Goal: Information Seeking & Learning: Check status

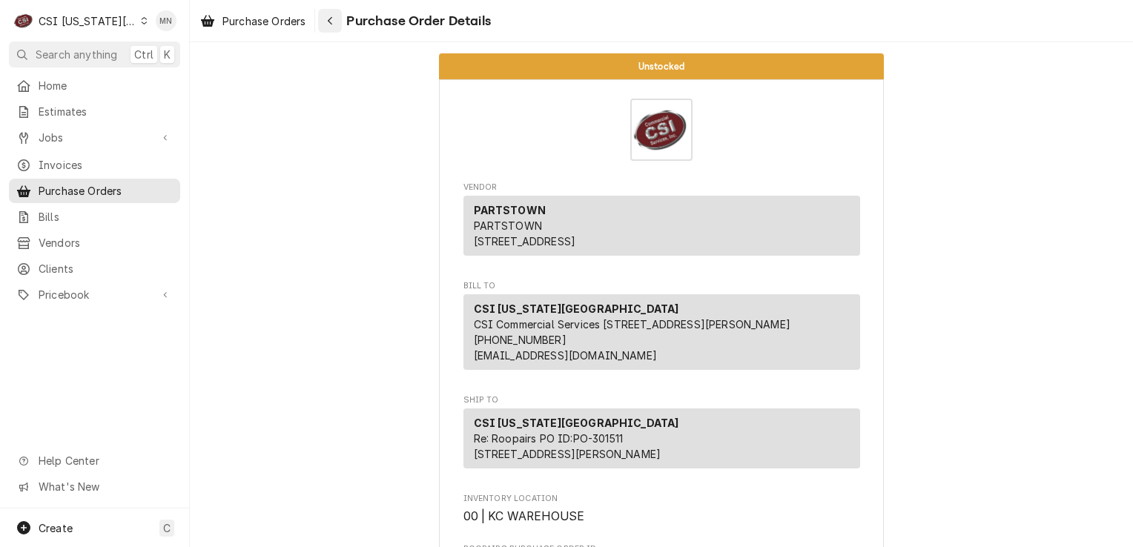
click at [331, 16] on icon "Navigate back" at bounding box center [330, 21] width 7 height 10
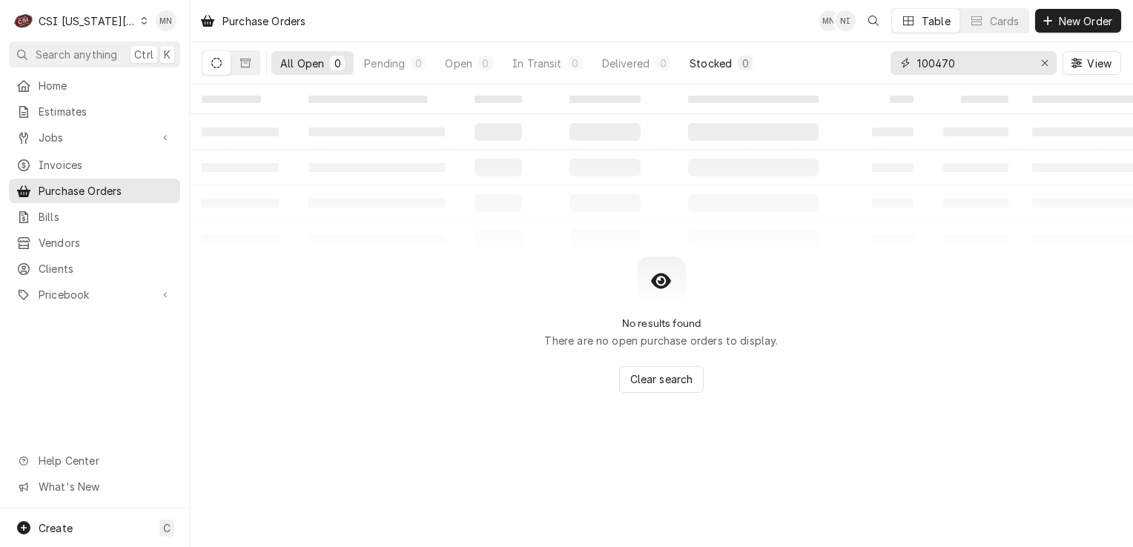
drag, startPoint x: 952, startPoint y: 67, endPoint x: 741, endPoint y: 67, distance: 211.3
click at [741, 67] on div "All Open 0 Pending 0 Open 0 In Transit 0 Delivered 0 Stocked 0 100470 View" at bounding box center [661, 63] width 919 height 42
type input "301779"
click at [1049, 67] on div "Erase input" at bounding box center [1044, 63] width 15 height 15
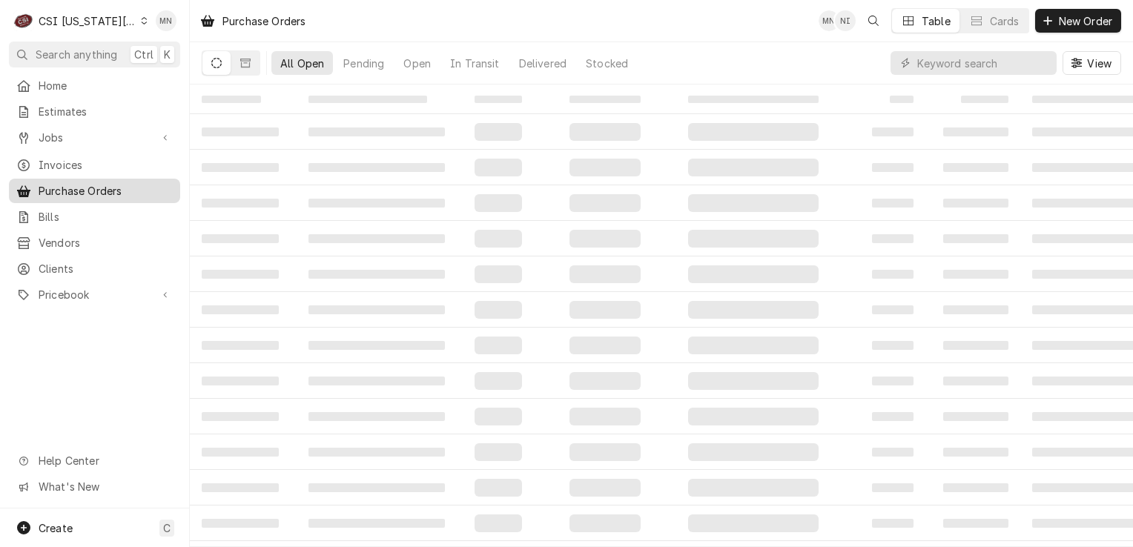
click at [91, 189] on span "Purchase Orders" at bounding box center [106, 191] width 134 height 16
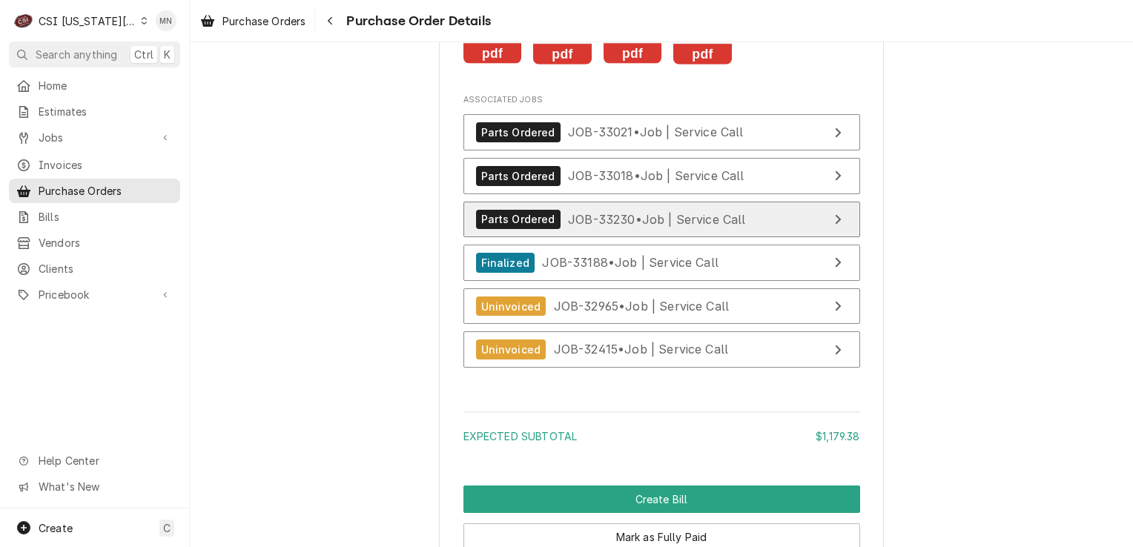
scroll to position [3336, 0]
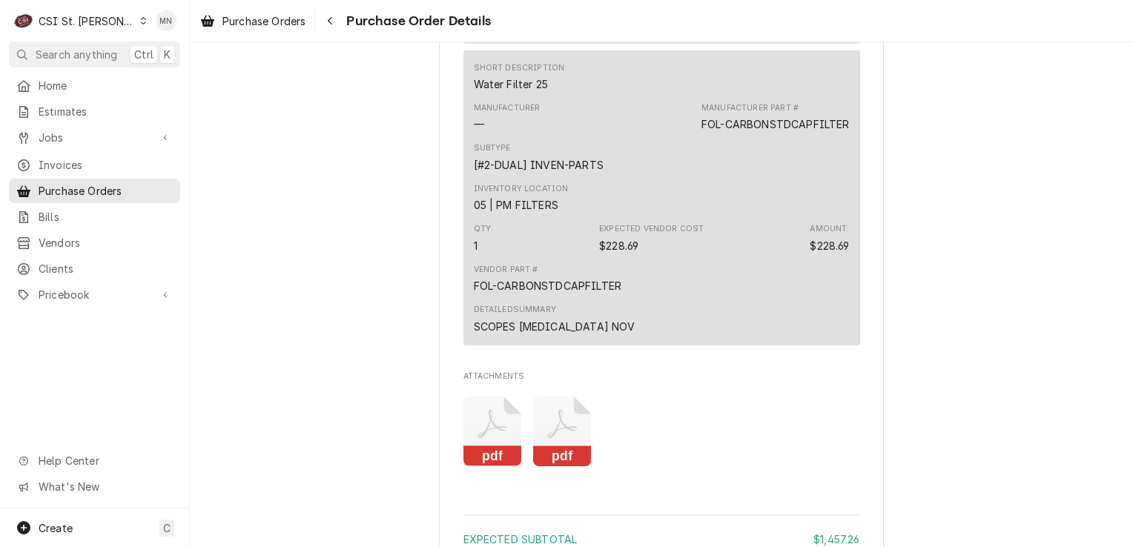
scroll to position [2849, 0]
